Goal: Transaction & Acquisition: Purchase product/service

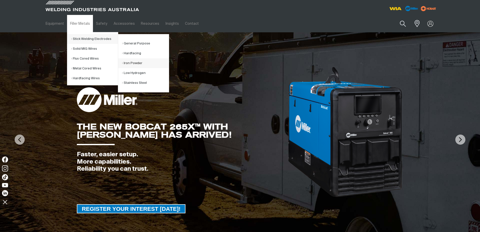
click at [136, 62] on link "Iron Powder" at bounding box center [145, 63] width 47 height 10
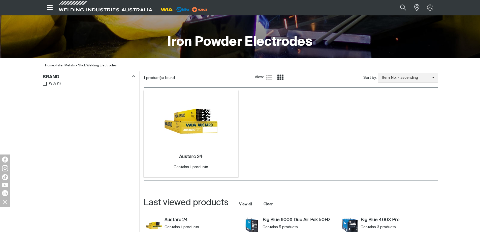
scroll to position [101, 0]
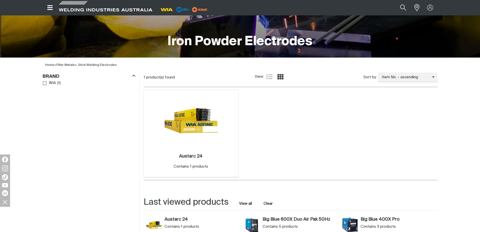
click at [204, 120] on img at bounding box center [191, 121] width 54 height 54
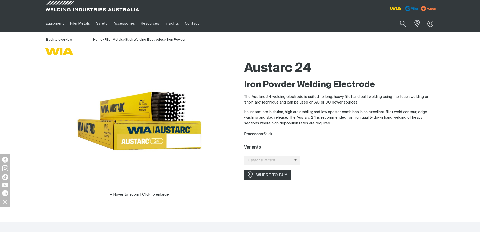
click at [300, 161] on div "Select a variant Austarc 24 - 4.0mm" at bounding box center [341, 160] width 194 height 10
click at [295, 161] on icon at bounding box center [295, 160] width 3 height 4
click at [288, 168] on span "Austarc 24 - 4.0mm" at bounding box center [272, 169] width 56 height 8
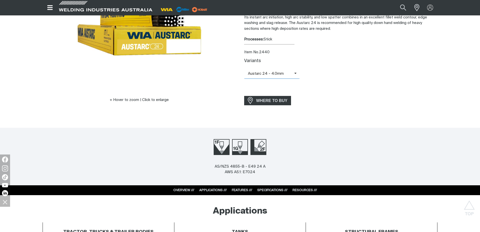
scroll to position [25, 0]
